Goal: Information Seeking & Learning: Learn about a topic

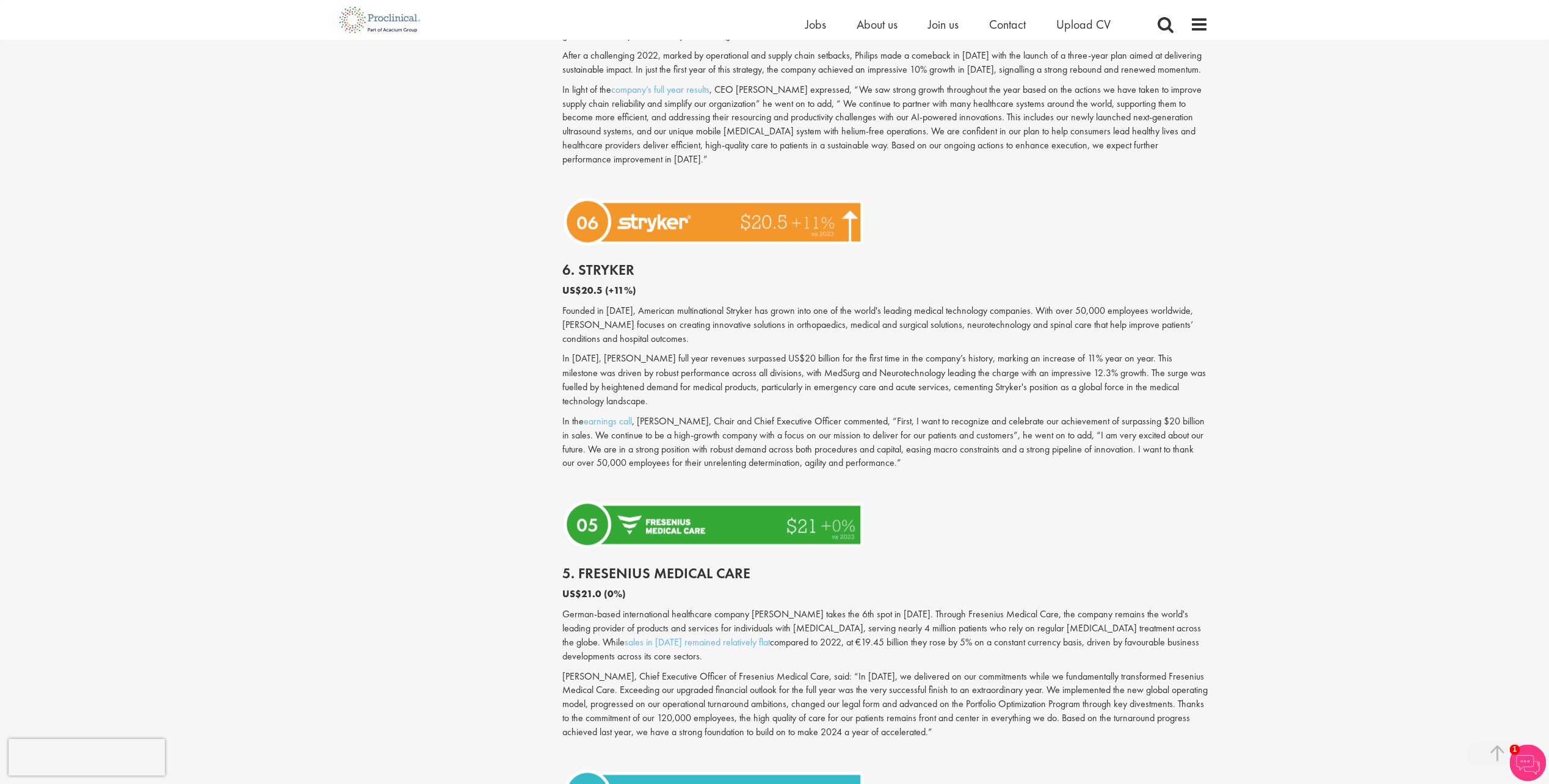
scroll to position [1953, 0]
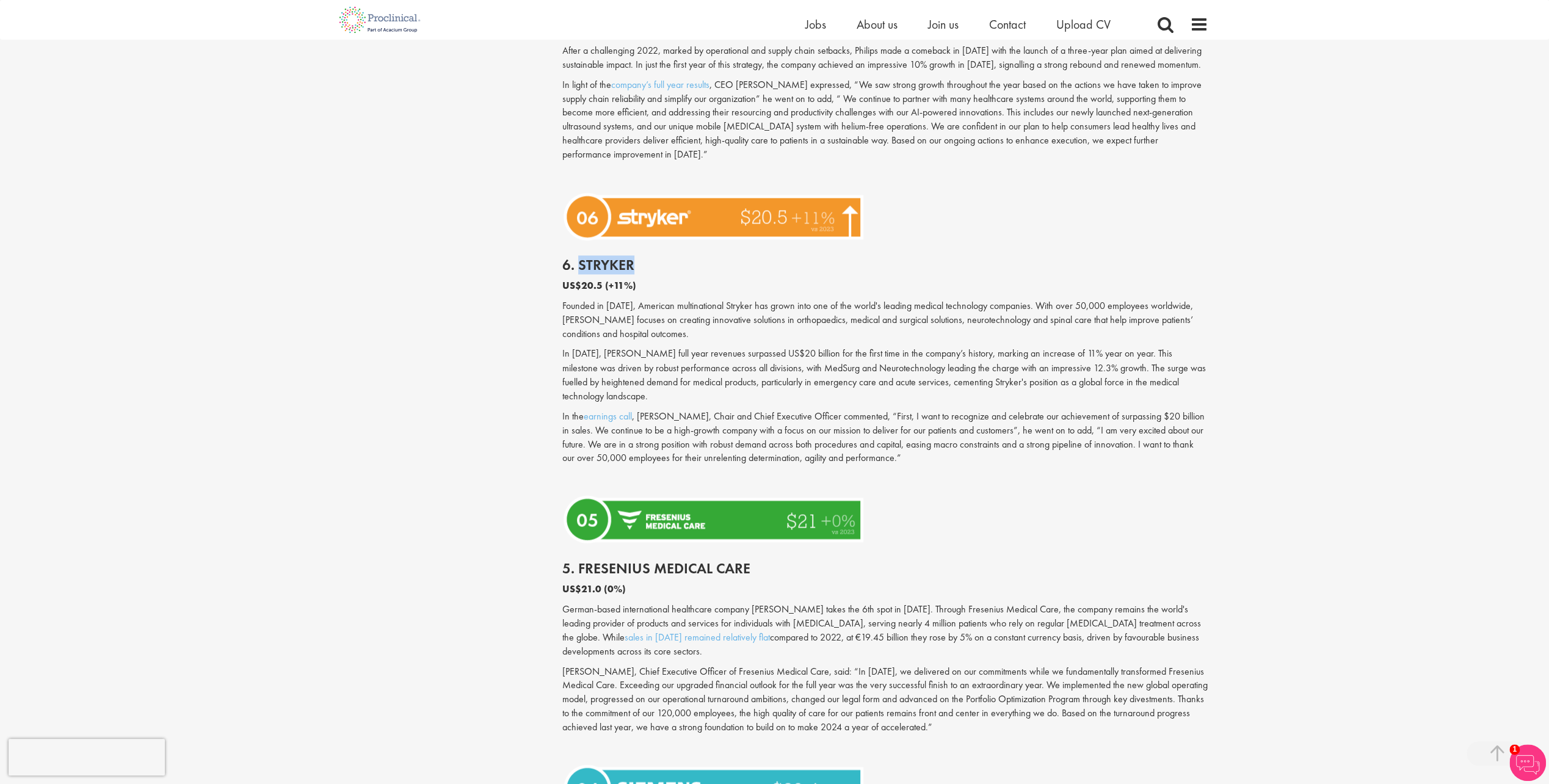
drag, startPoint x: 579, startPoint y: 253, endPoint x: 663, endPoint y: 253, distance: 84.0
click at [663, 257] on h2 "6. Stryker" at bounding box center [886, 265] width 646 height 16
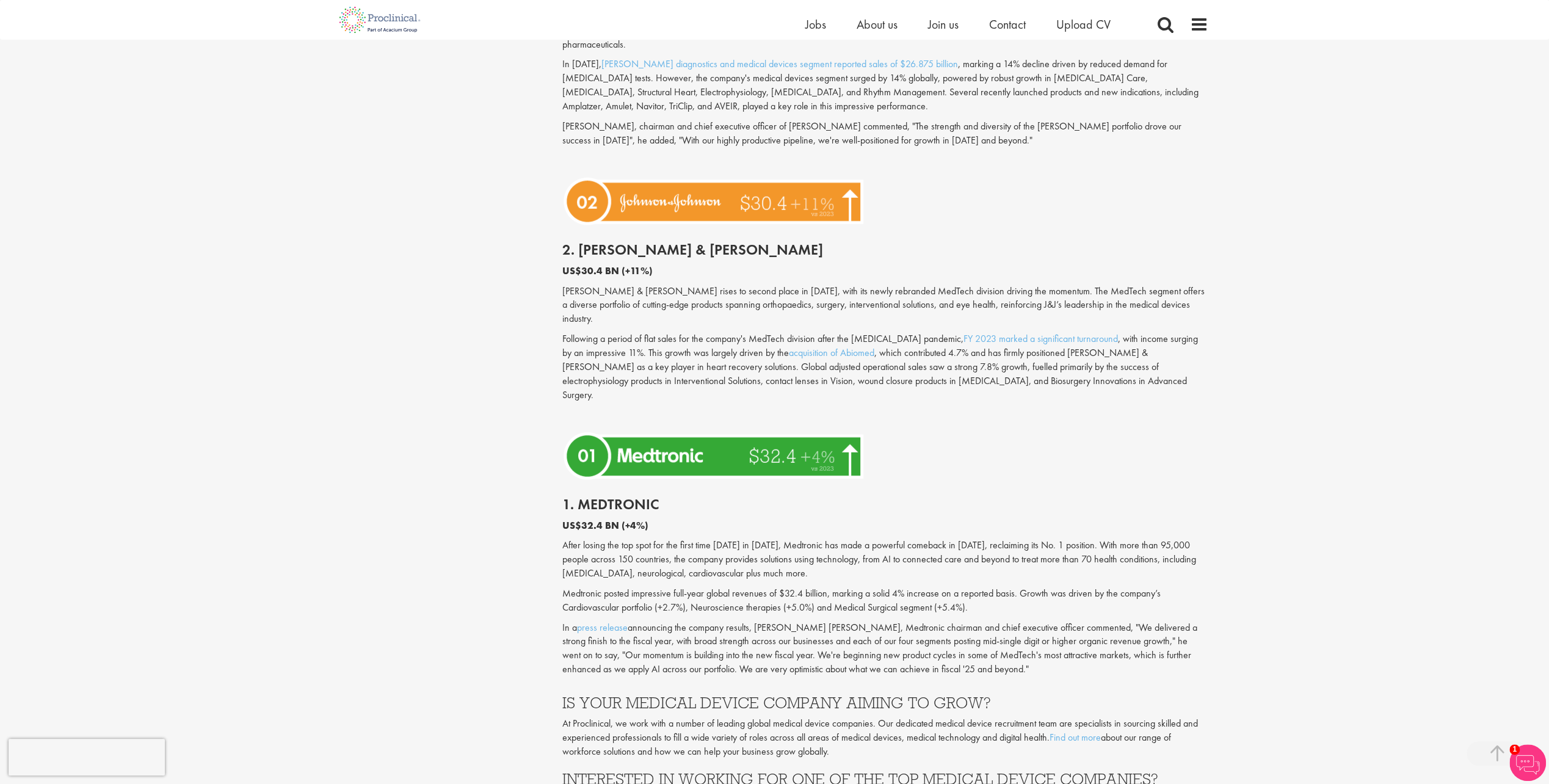
scroll to position [3174, 0]
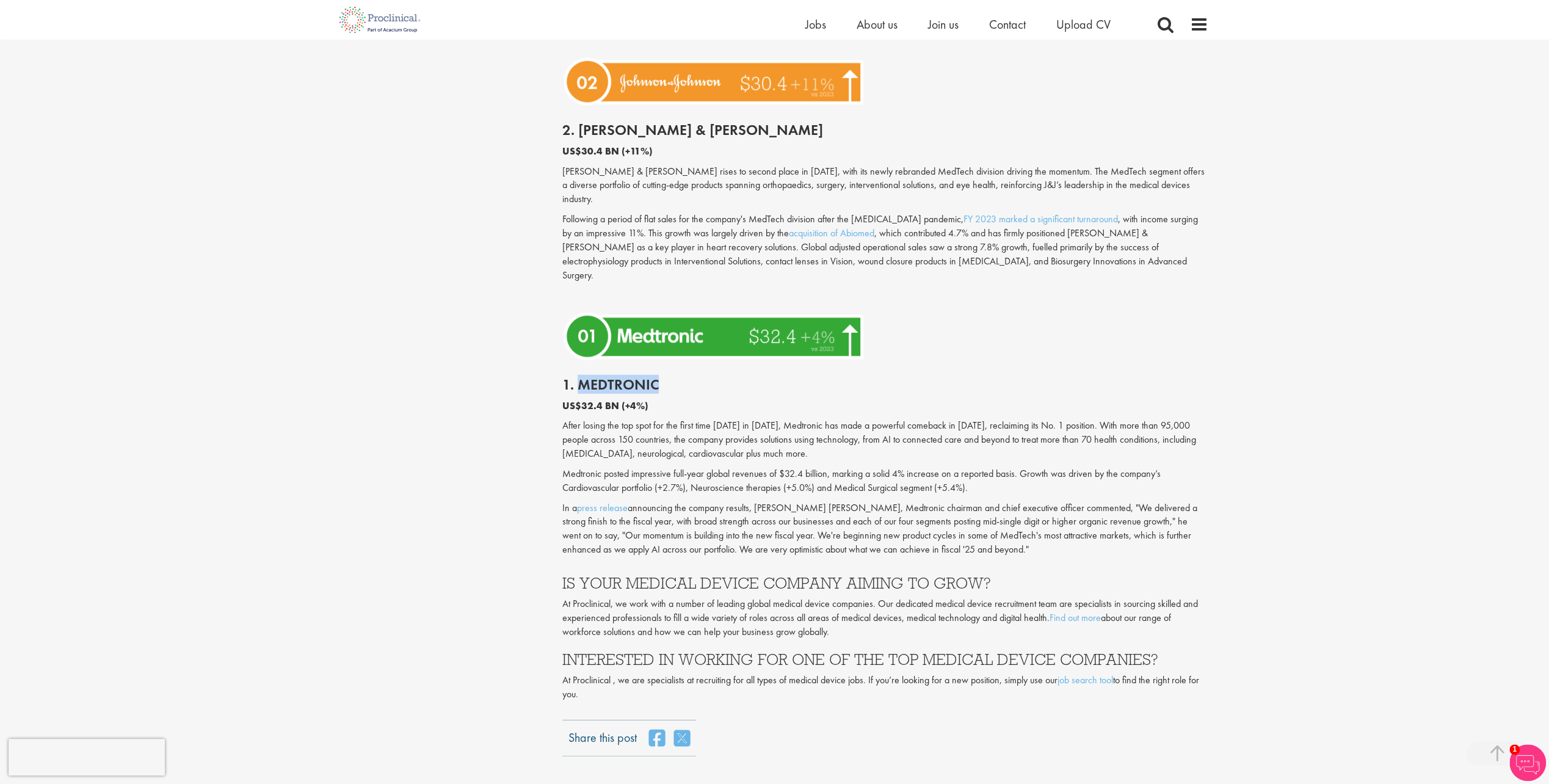
drag, startPoint x: 576, startPoint y: 302, endPoint x: 659, endPoint y: 303, distance: 83.0
click at [659, 377] on h2 "1. Medtronic" at bounding box center [886, 385] width 646 height 16
click at [1014, 419] on p "After losing the top spot for the first time [DATE] in [DATE], Medtronic has ma…" at bounding box center [886, 439] width 646 height 42
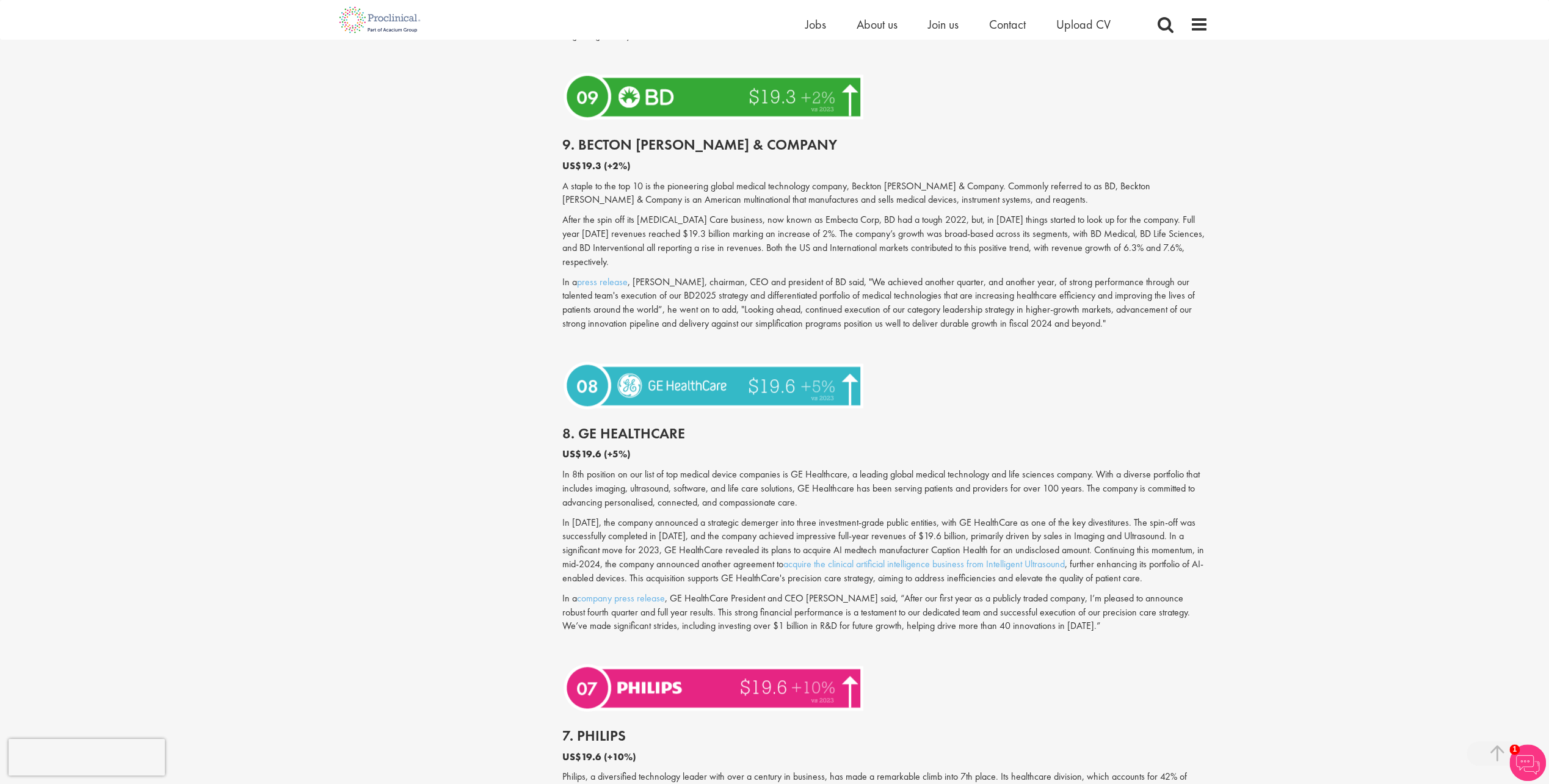
scroll to position [1221, 0]
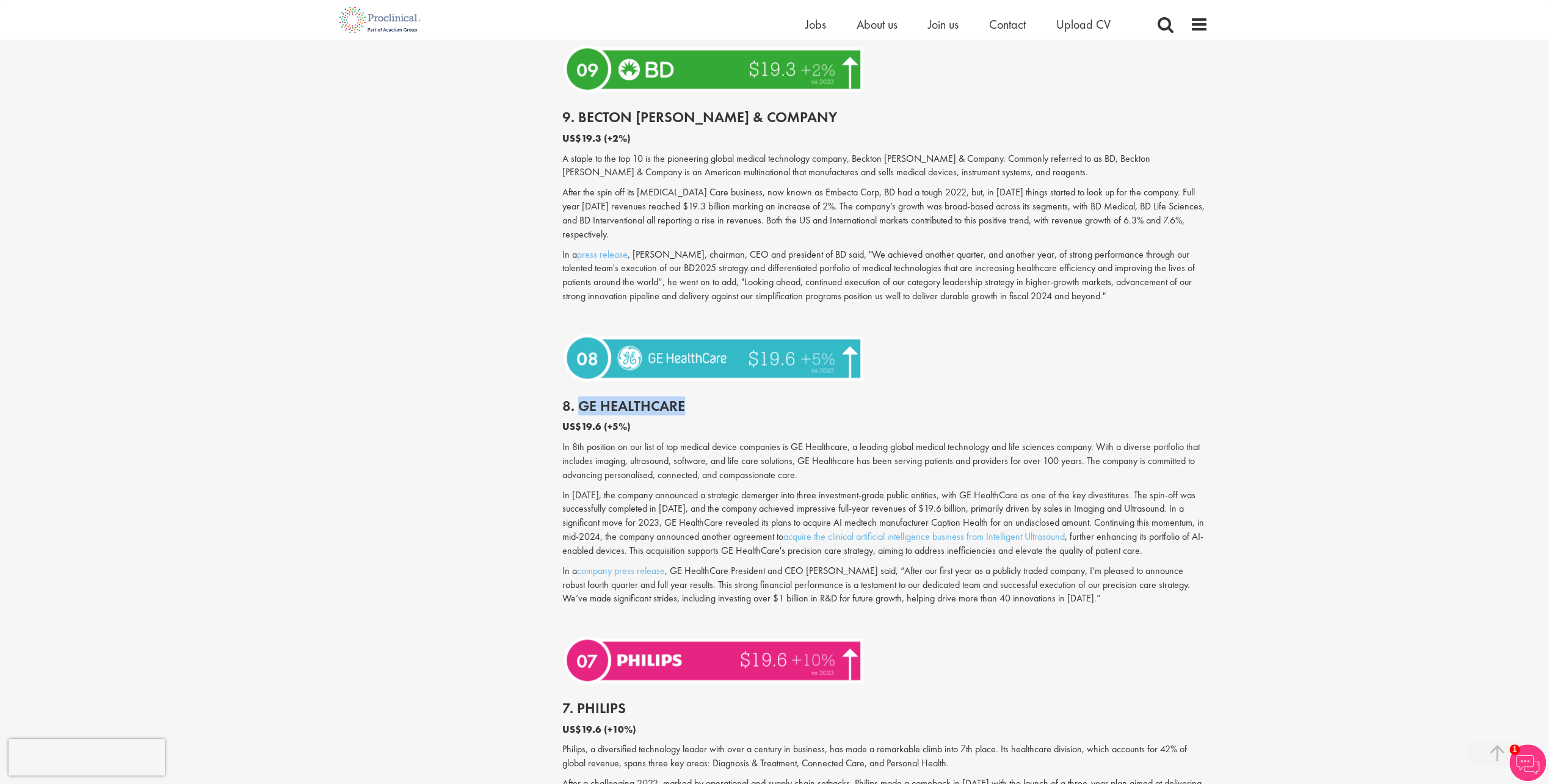
drag, startPoint x: 581, startPoint y: 395, endPoint x: 688, endPoint y: 392, distance: 107.0
click at [688, 398] on h2 "8. GE HealthCare" at bounding box center [886, 405] width 646 height 16
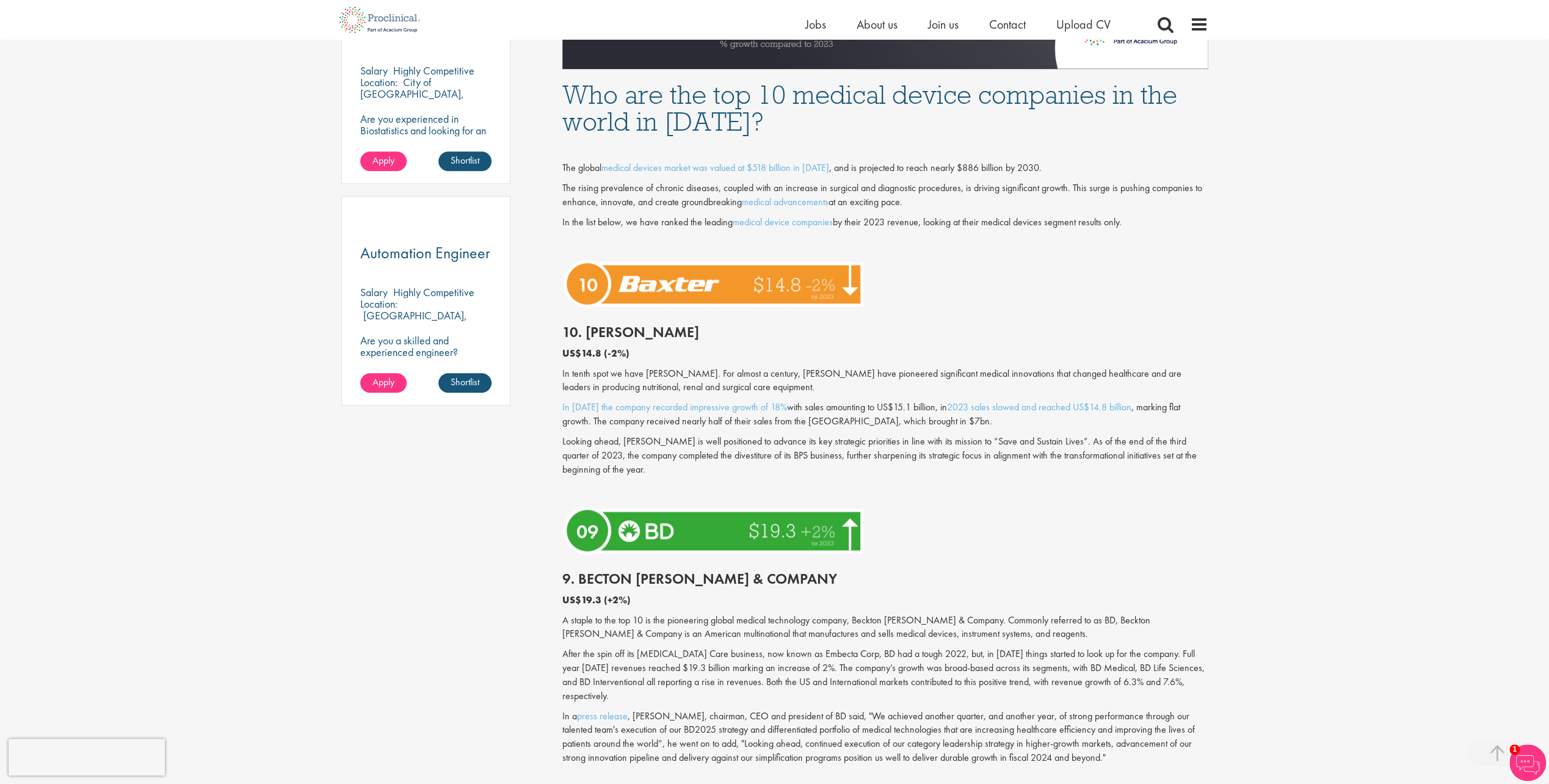
scroll to position [732, 0]
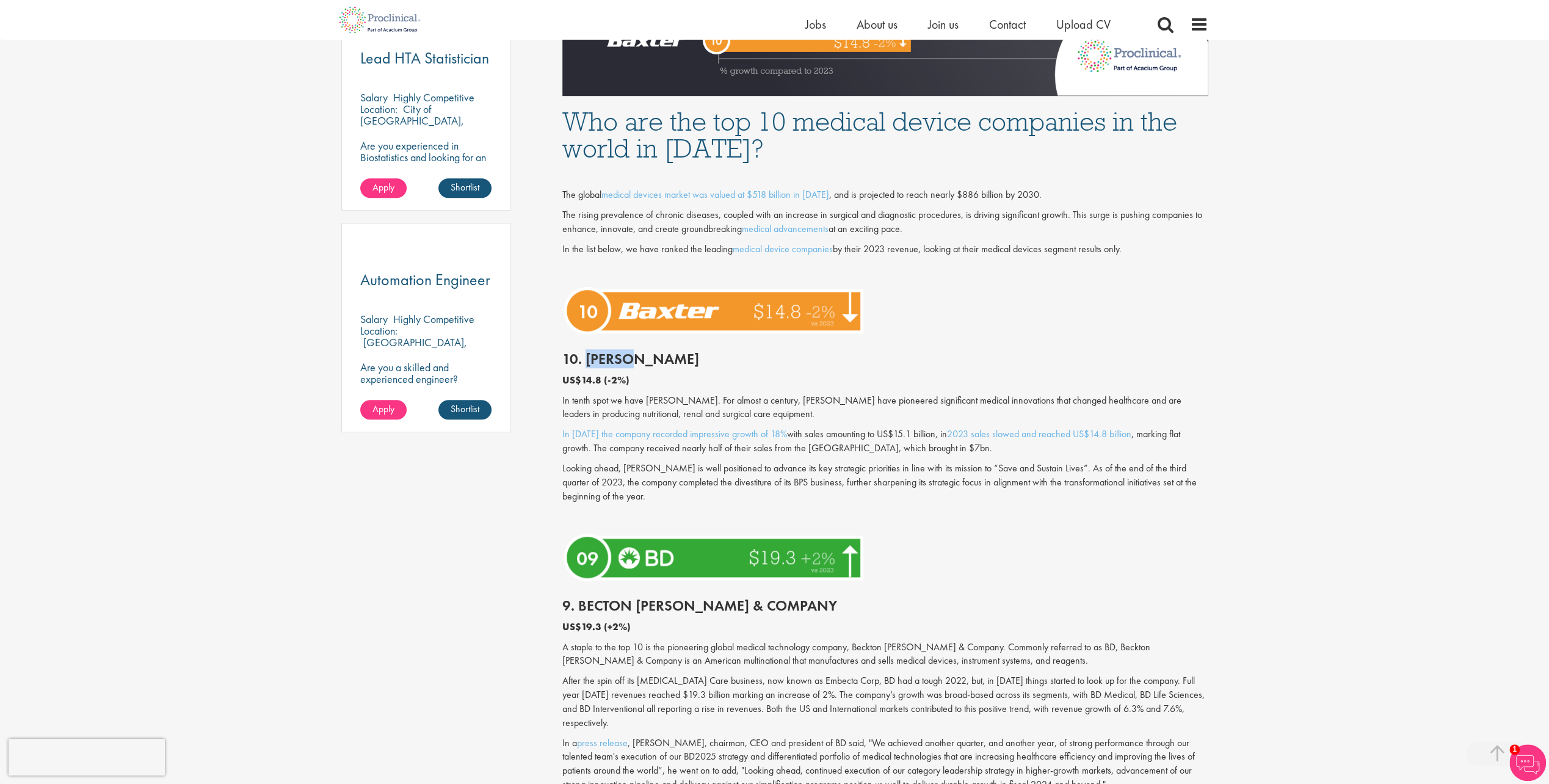
drag, startPoint x: 587, startPoint y: 362, endPoint x: 647, endPoint y: 360, distance: 60.0
click at [647, 360] on h2 "10. [PERSON_NAME]" at bounding box center [886, 359] width 646 height 16
